Goal: Task Accomplishment & Management: Complete application form

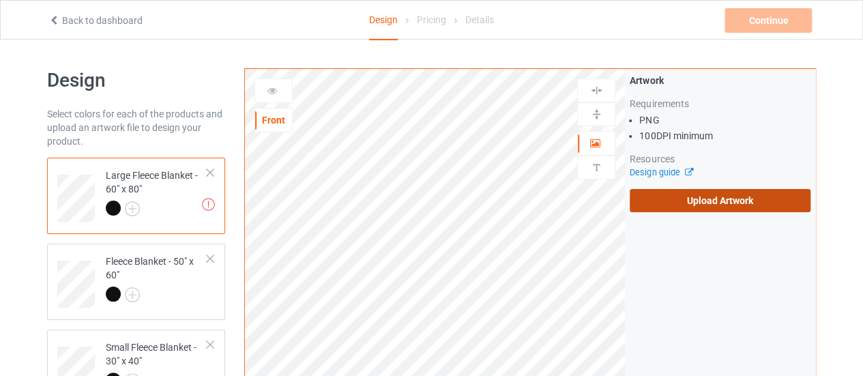
click at [697, 203] on label "Upload Artwork" at bounding box center [720, 200] width 181 height 23
click at [0, 0] on input "Upload Artwork" at bounding box center [0, 0] width 0 height 0
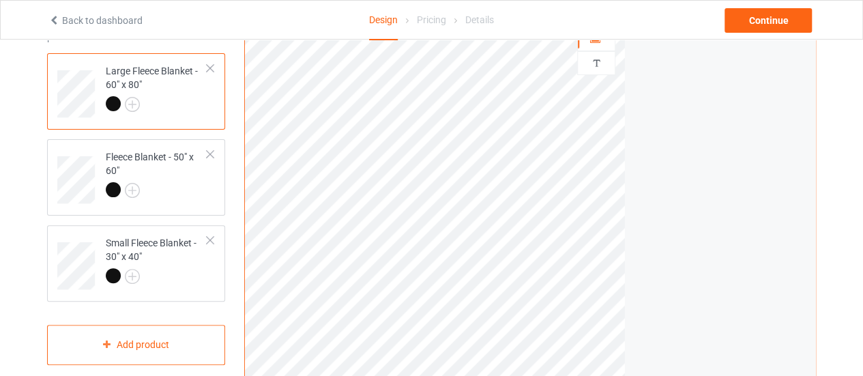
scroll to position [106, 0]
click at [179, 170] on div "Fleece Blanket - 50" x 60"" at bounding box center [157, 171] width 102 height 46
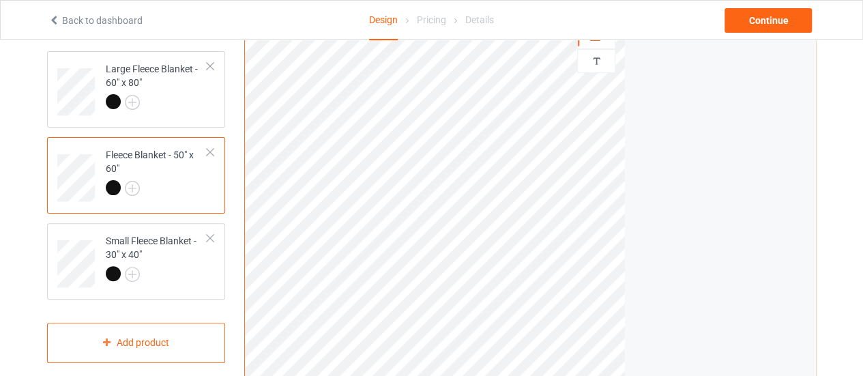
scroll to position [11, 0]
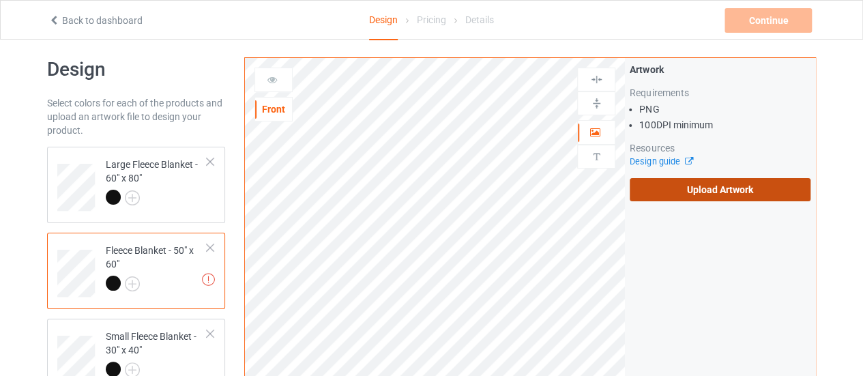
click at [711, 181] on label "Upload Artwork" at bounding box center [720, 189] width 181 height 23
click at [0, 0] on input "Upload Artwork" at bounding box center [0, 0] width 0 height 0
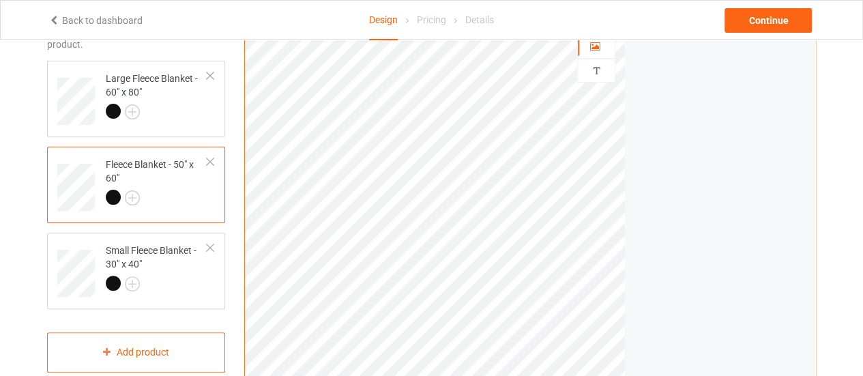
scroll to position [100, 0]
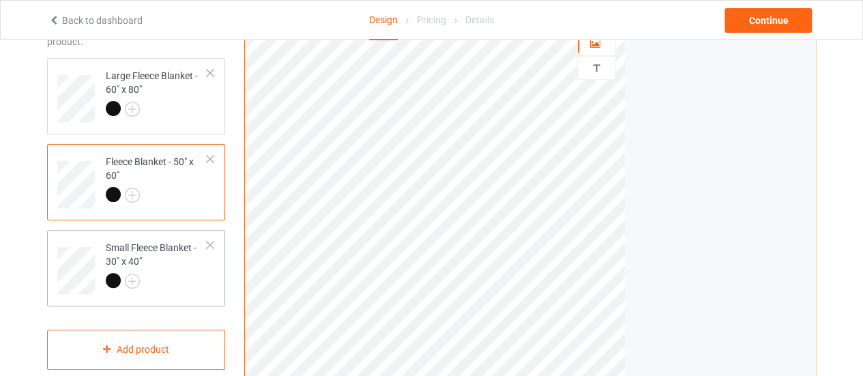
click at [163, 274] on div at bounding box center [157, 282] width 102 height 19
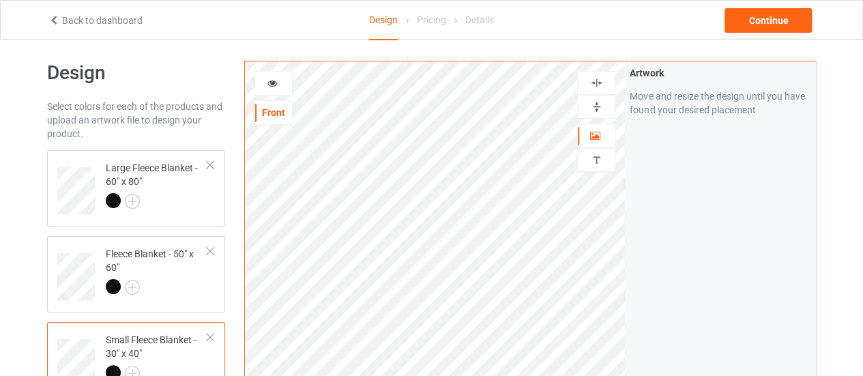
scroll to position [7, 0]
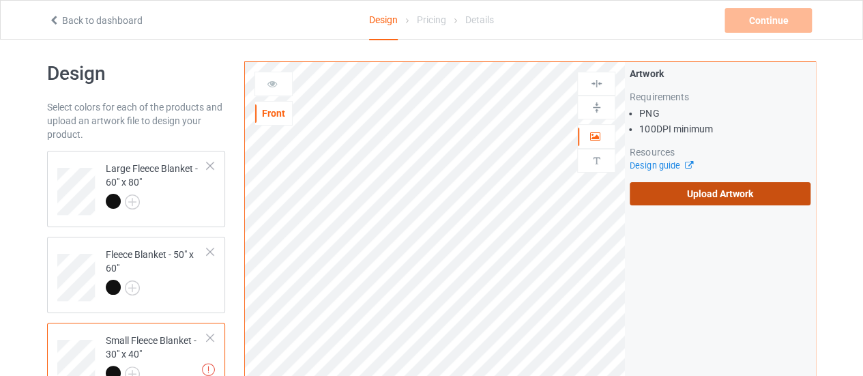
click at [637, 187] on label "Upload Artwork" at bounding box center [720, 193] width 181 height 23
click at [0, 0] on input "Upload Artwork" at bounding box center [0, 0] width 0 height 0
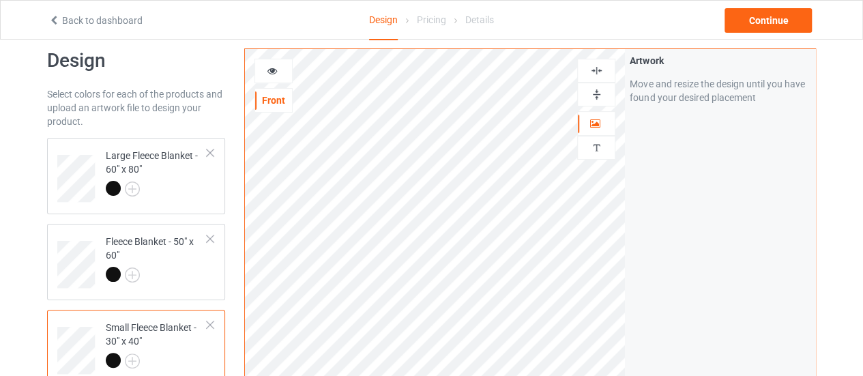
scroll to position [17, 0]
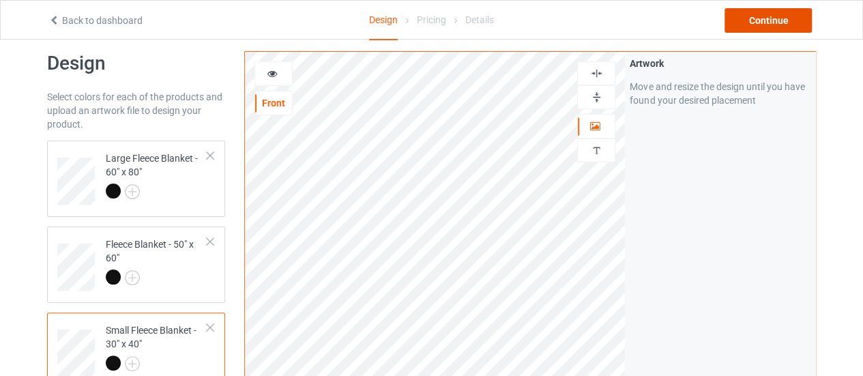
click at [764, 20] on div "Continue" at bounding box center [768, 20] width 87 height 25
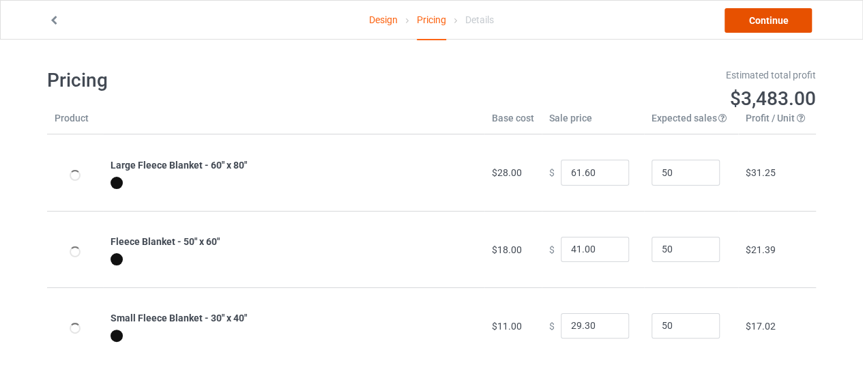
click at [764, 20] on link "Continue" at bounding box center [768, 20] width 87 height 25
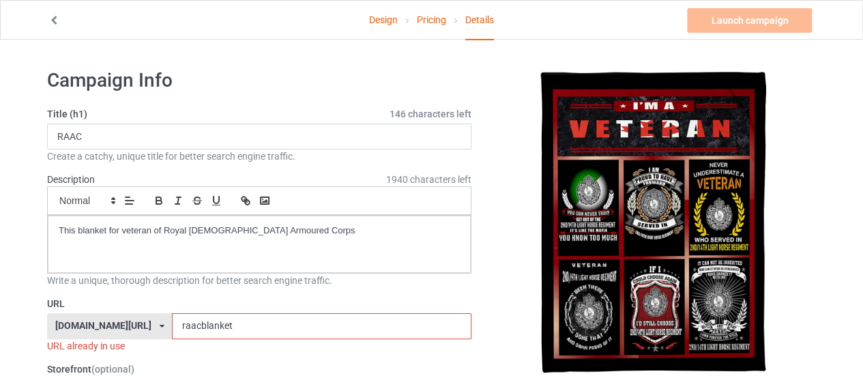
drag, startPoint x: 164, startPoint y: 324, endPoint x: 115, endPoint y: 324, distance: 49.1
click at [115, 324] on div "[DOMAIN_NAME][URL] [DOMAIN_NAME][URL] [DOMAIN_NAME][URL] 628cf994452c5e0035e481…" at bounding box center [259, 326] width 424 height 26
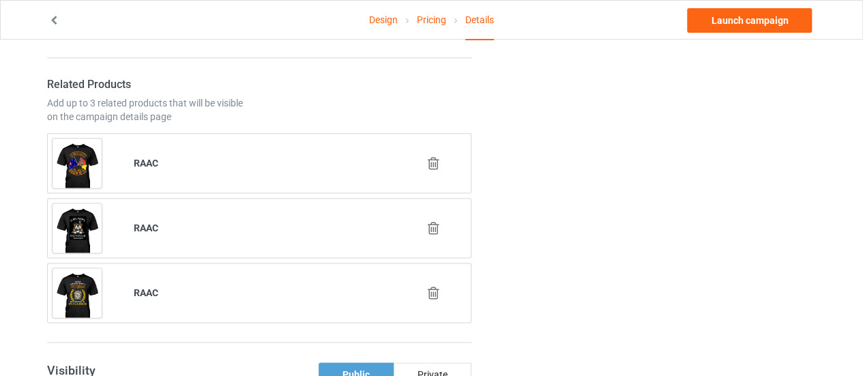
scroll to position [797, 0]
type input "214hrlanket"
click at [433, 147] on div at bounding box center [434, 162] width 81 height 34
click at [430, 162] on icon at bounding box center [433, 163] width 17 height 14
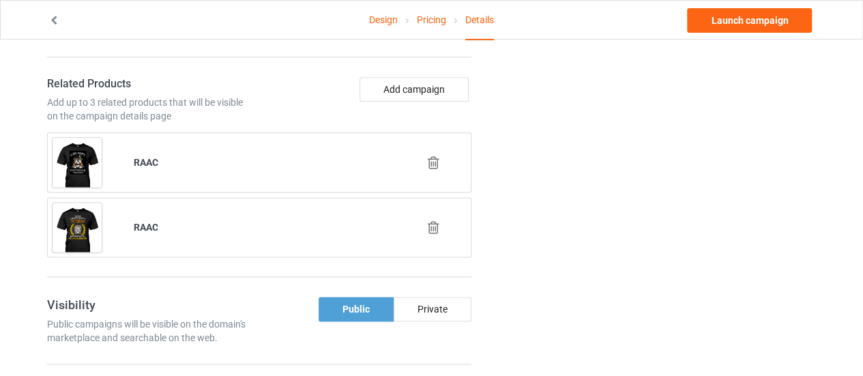
click at [427, 161] on icon at bounding box center [433, 163] width 17 height 14
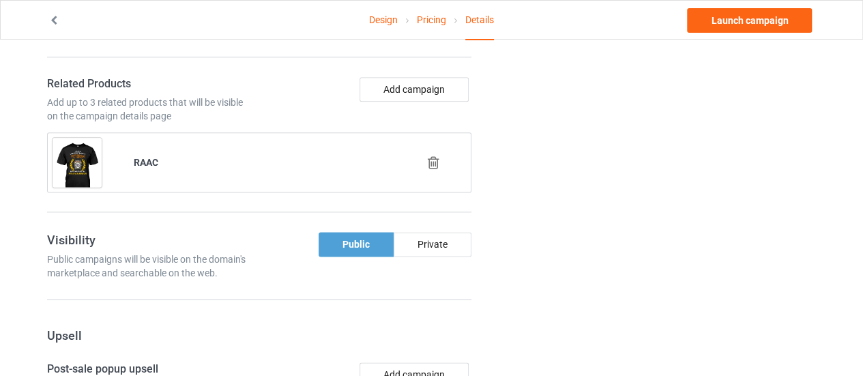
click at [427, 161] on icon at bounding box center [433, 163] width 17 height 14
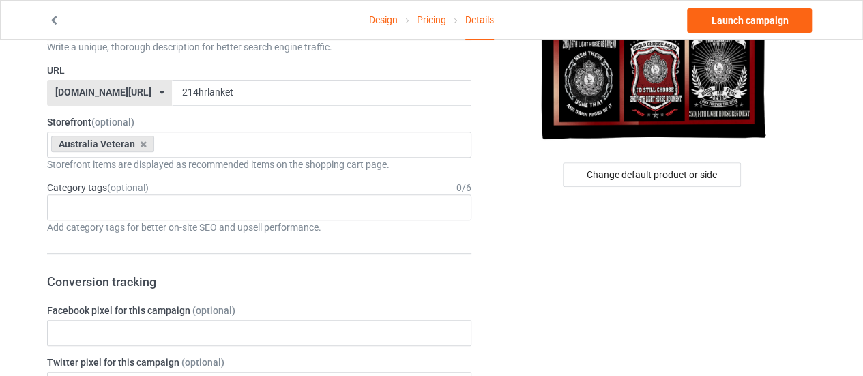
scroll to position [0, 0]
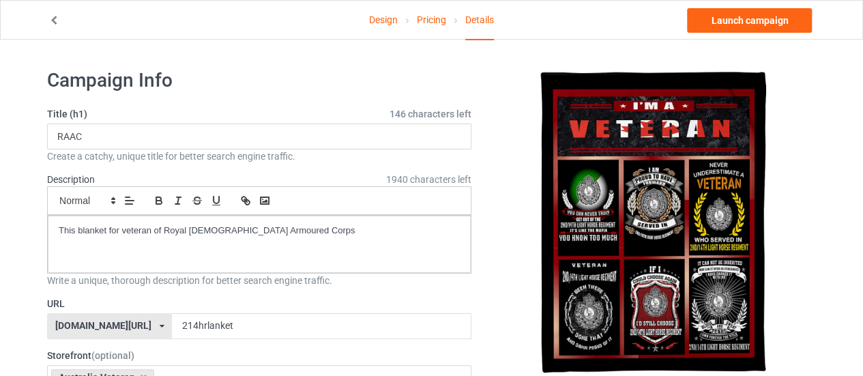
click at [146, 149] on div "Create a catchy, unique title for better search engine traffic." at bounding box center [259, 156] width 424 height 14
click at [139, 128] on input "RAAC" at bounding box center [259, 136] width 424 height 26
type input "R"
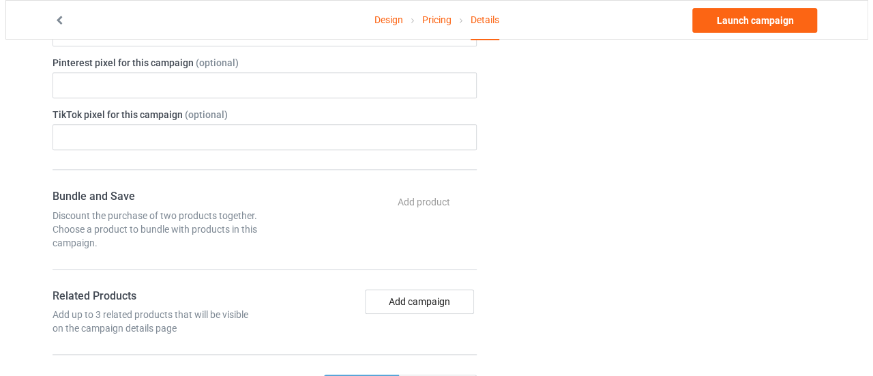
scroll to position [595, 0]
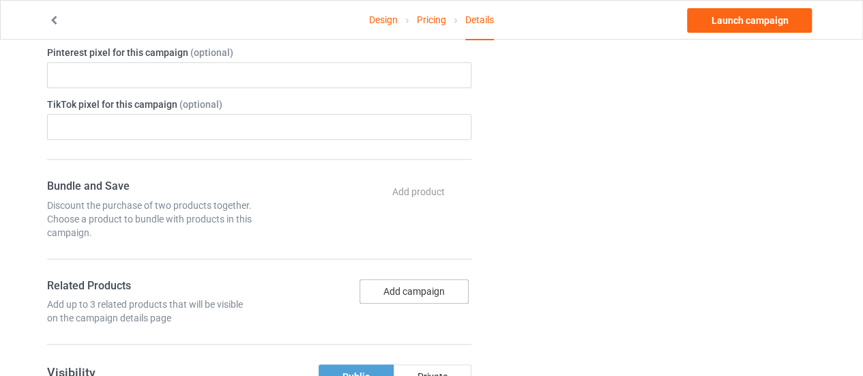
type input "2.14 LHR"
click at [404, 279] on button "Add campaign" at bounding box center [414, 291] width 109 height 25
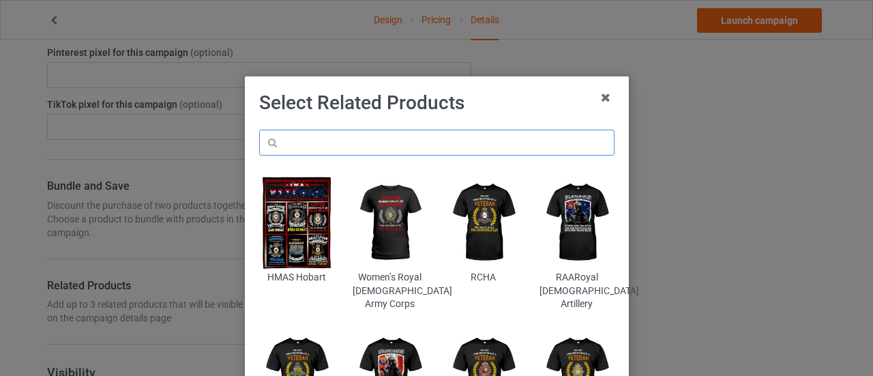
click at [316, 139] on input "text" at bounding box center [436, 143] width 355 height 26
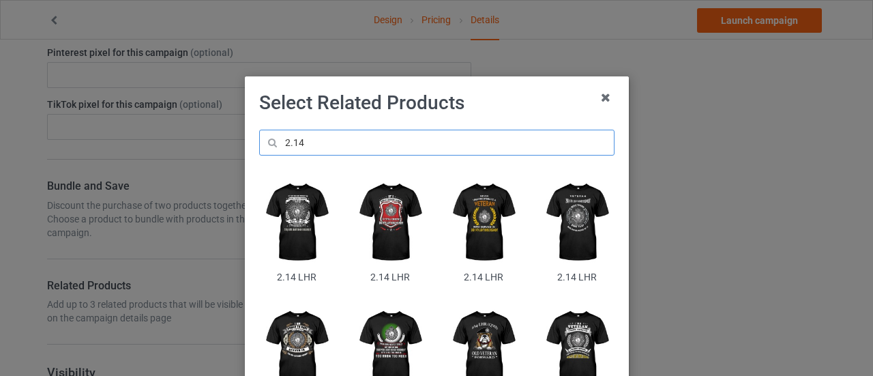
type input "2.14"
click at [467, 261] on img at bounding box center [483, 222] width 74 height 93
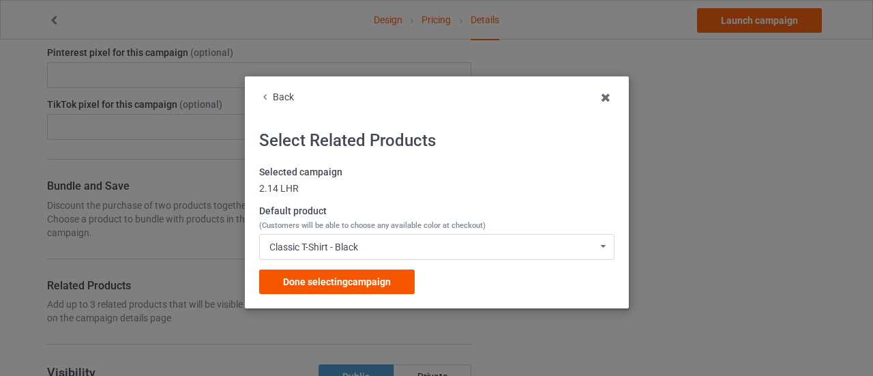
click at [355, 275] on div "Done selecting campaign" at bounding box center [337, 282] width 156 height 25
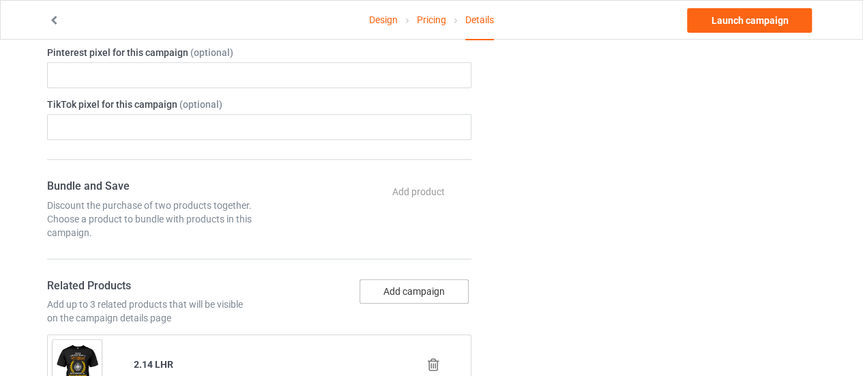
click at [390, 292] on button "Add campaign" at bounding box center [414, 291] width 109 height 25
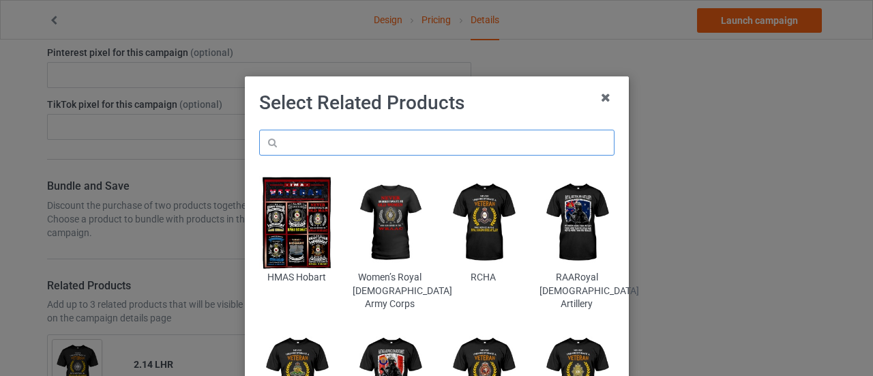
click at [334, 146] on input "text" at bounding box center [436, 143] width 355 height 26
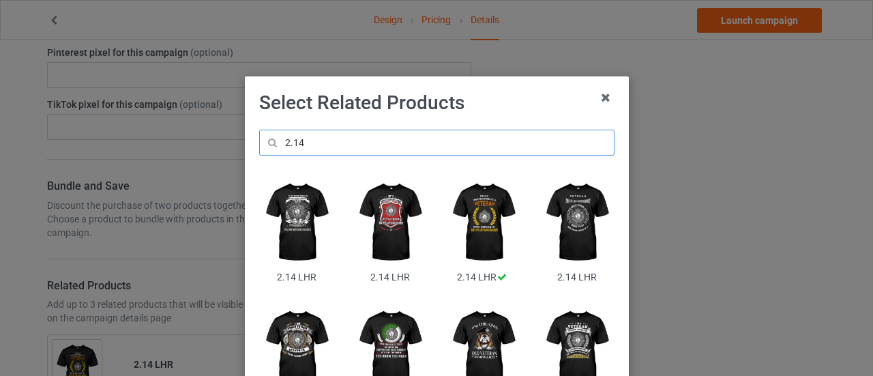
type input "2.14"
click at [382, 227] on img at bounding box center [390, 222] width 74 height 93
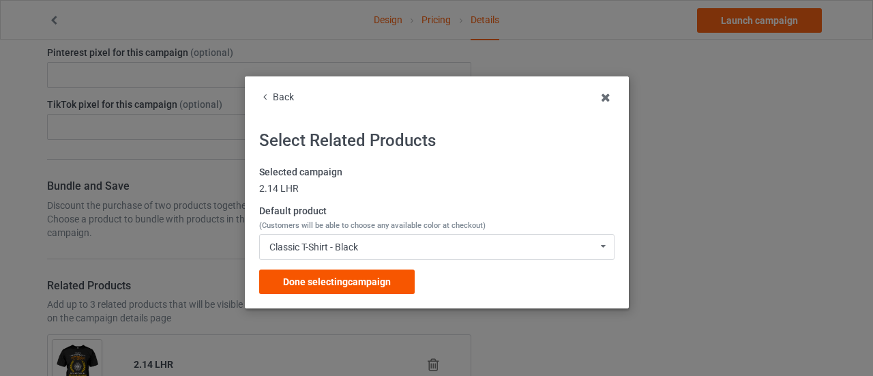
click at [317, 281] on span "Done selecting campaign" at bounding box center [337, 281] width 108 height 11
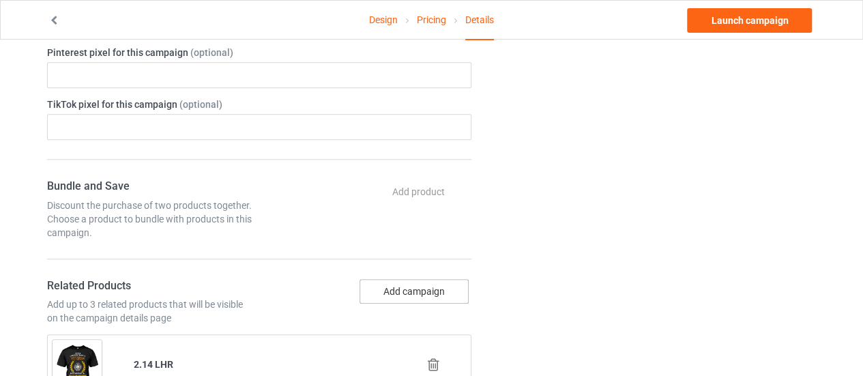
click at [381, 286] on button "Add campaign" at bounding box center [414, 291] width 109 height 25
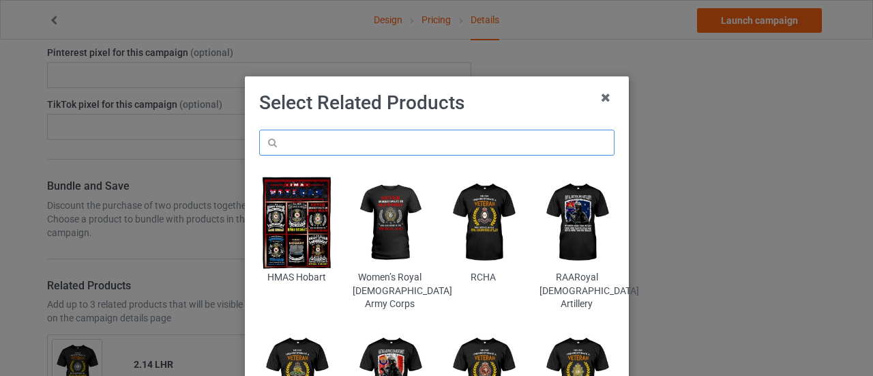
click at [290, 144] on input "text" at bounding box center [436, 143] width 355 height 26
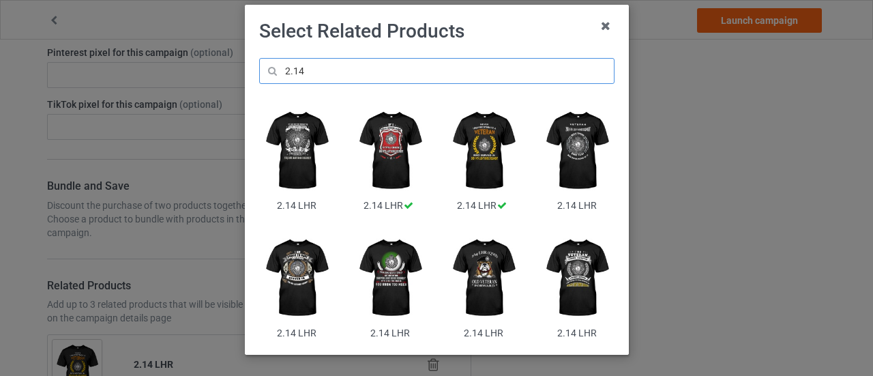
scroll to position [86, 0]
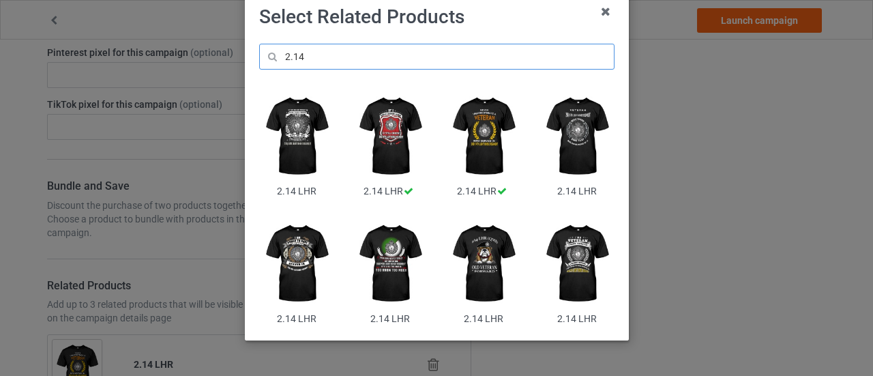
type input "2.14"
click at [273, 271] on img at bounding box center [296, 264] width 74 height 93
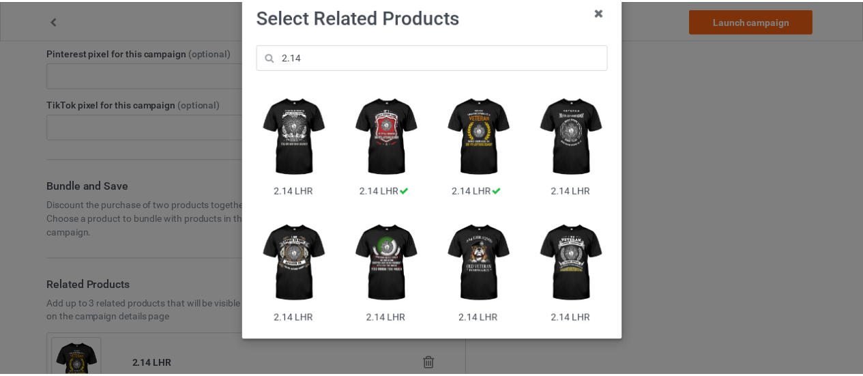
scroll to position [0, 0]
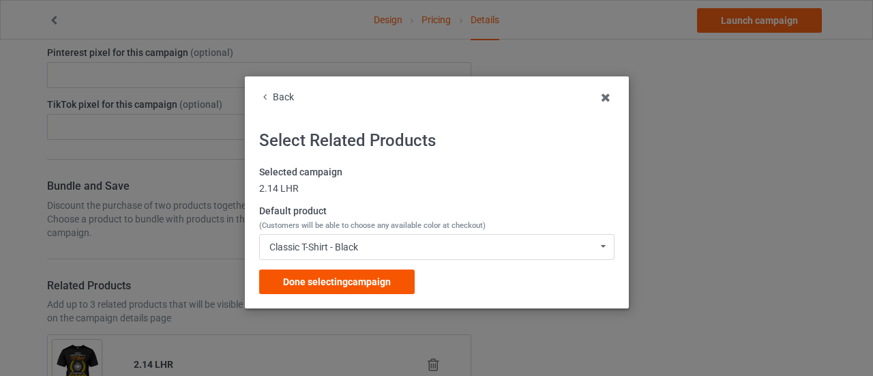
click at [285, 278] on span "Done selecting campaign" at bounding box center [337, 281] width 108 height 11
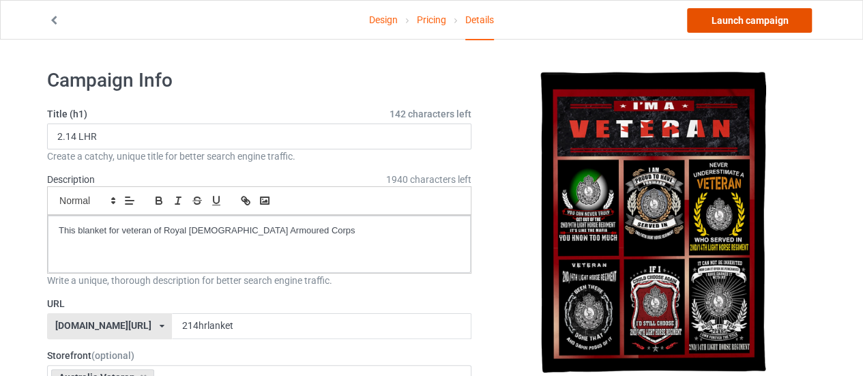
click at [793, 24] on link "Launch campaign" at bounding box center [749, 20] width 125 height 25
